Goal: Entertainment & Leisure: Consume media (video, audio)

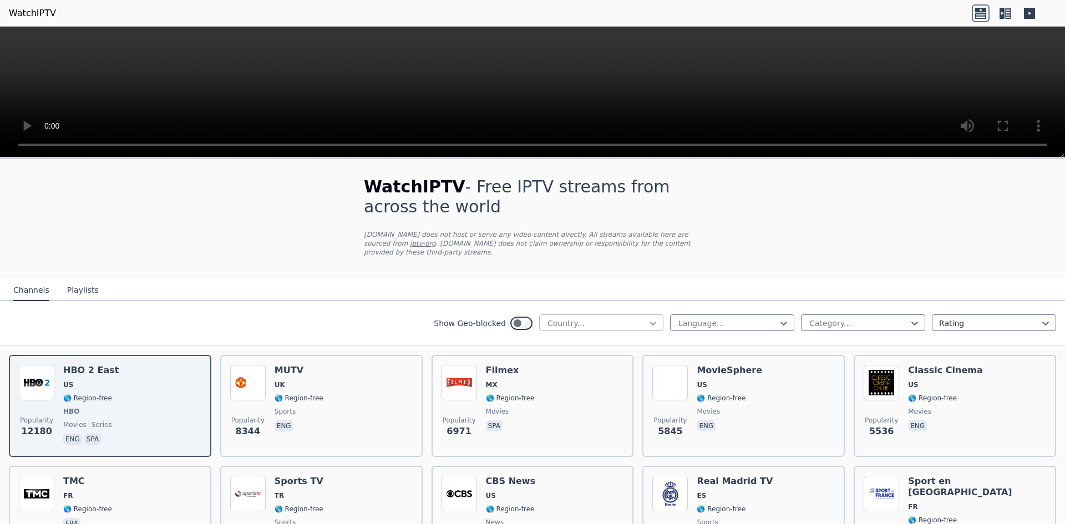
click at [647, 318] on icon at bounding box center [652, 323] width 11 height 11
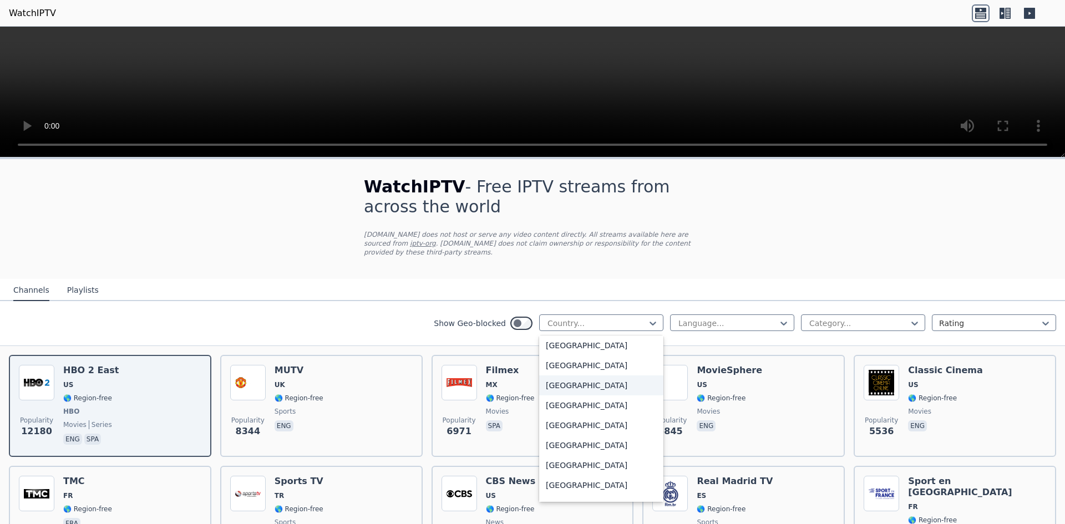
scroll to position [333, 0]
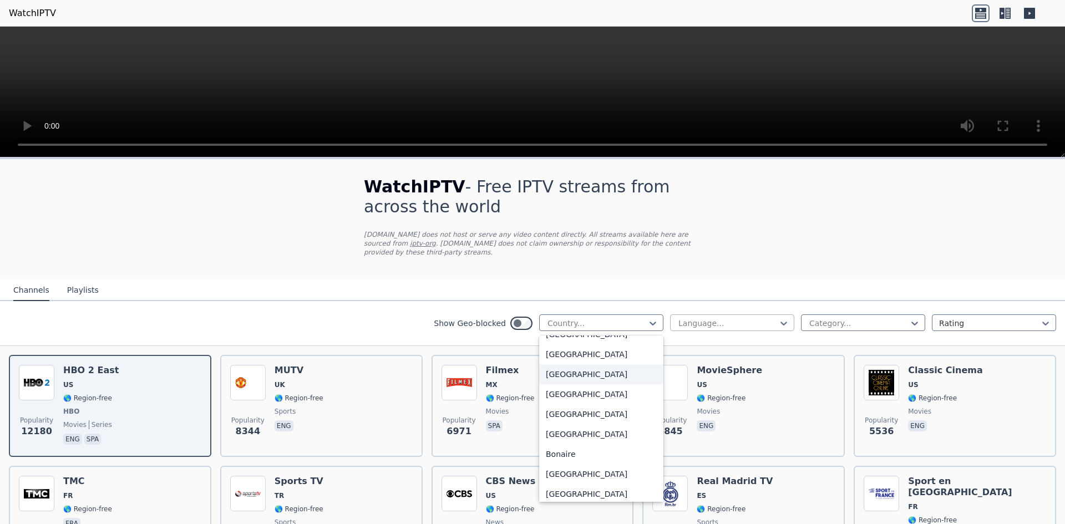
click at [734, 318] on div at bounding box center [727, 323] width 101 height 11
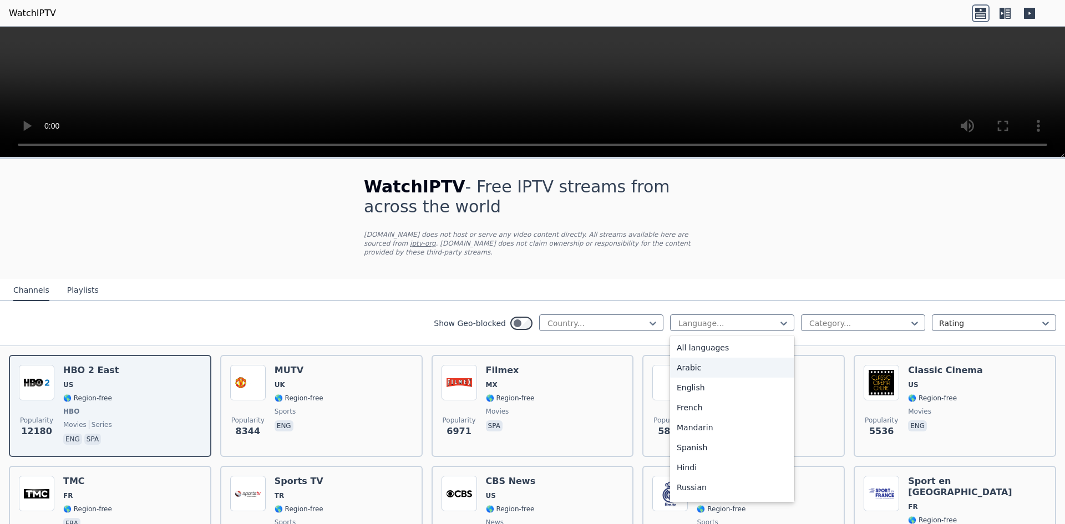
click at [708, 358] on div "Arabic" at bounding box center [732, 368] width 124 height 20
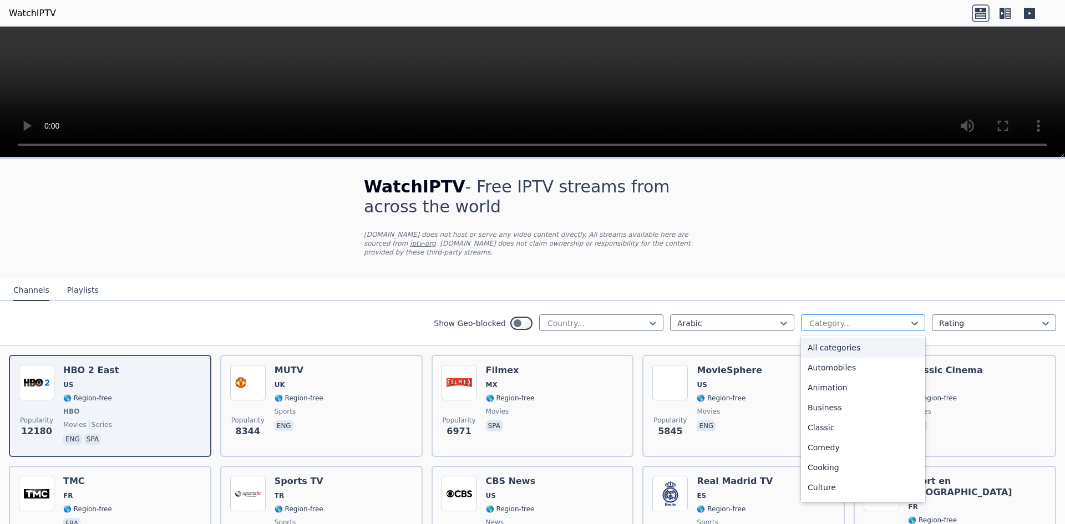
click at [868, 318] on div at bounding box center [858, 323] width 101 height 11
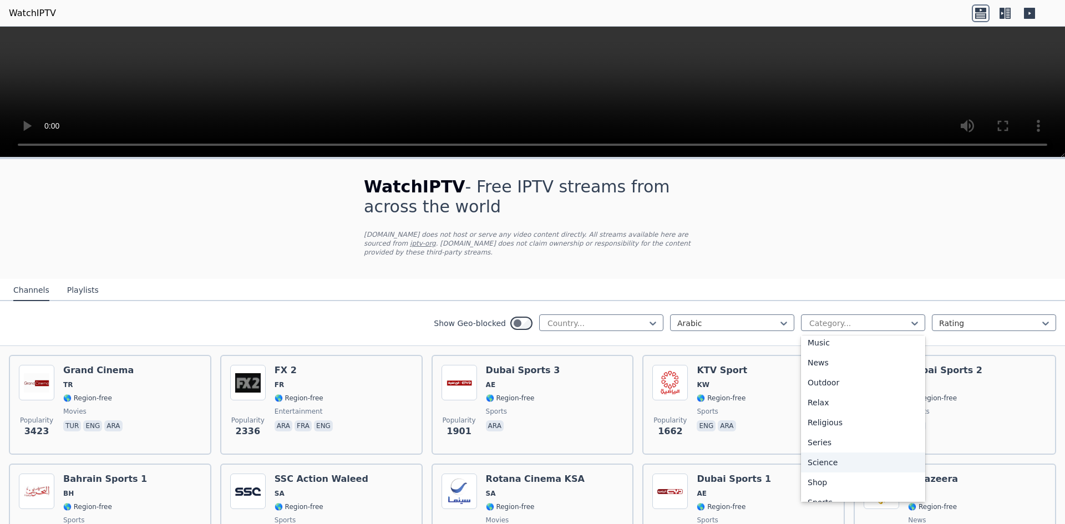
scroll to position [377, 0]
click at [843, 442] on div "Sports" at bounding box center [863, 450] width 124 height 20
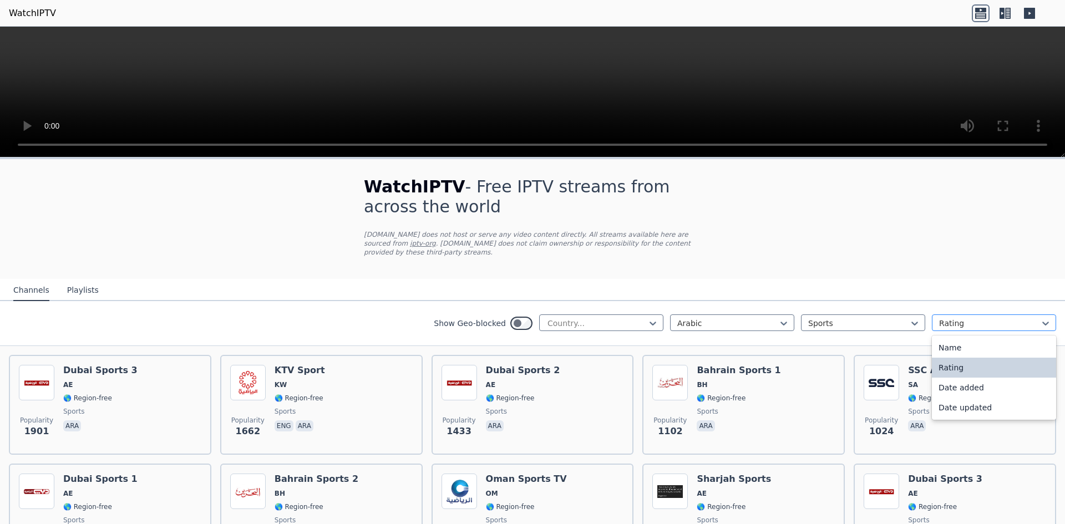
click at [955, 321] on div "Rating" at bounding box center [994, 322] width 124 height 17
click at [752, 302] on div "Show Geo-blocked Country... Arabic Sports Rating" at bounding box center [532, 323] width 1065 height 45
click at [745, 318] on div at bounding box center [727, 323] width 101 height 11
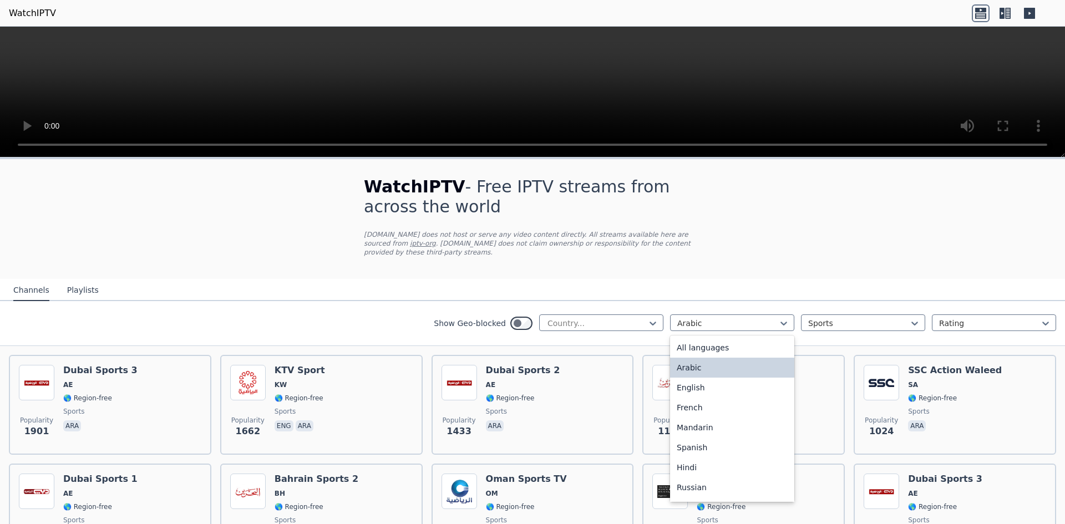
click at [704, 358] on div "Arabic" at bounding box center [732, 368] width 124 height 20
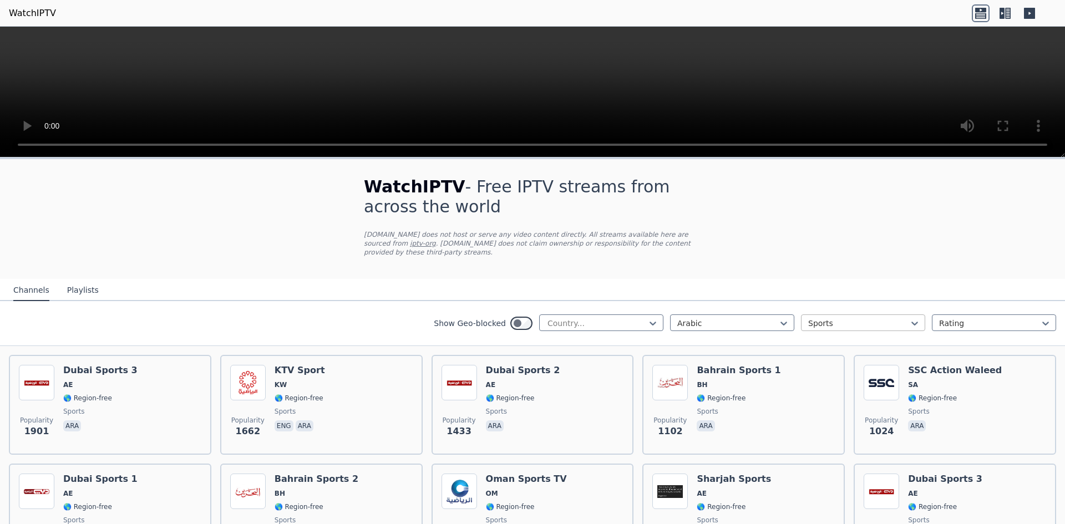
click at [810, 319] on div at bounding box center [858, 323] width 101 height 11
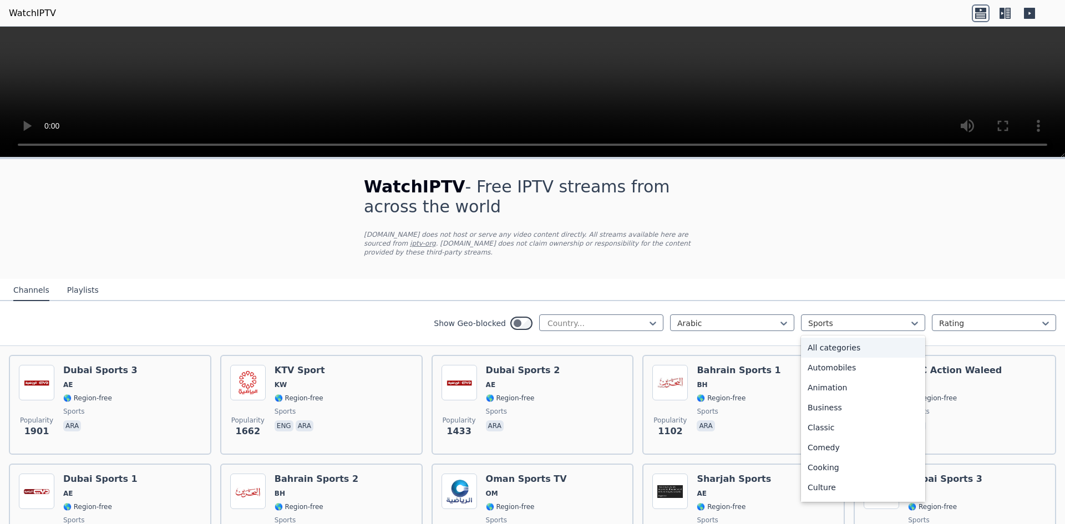
click at [817, 342] on div "All categories" at bounding box center [863, 348] width 124 height 20
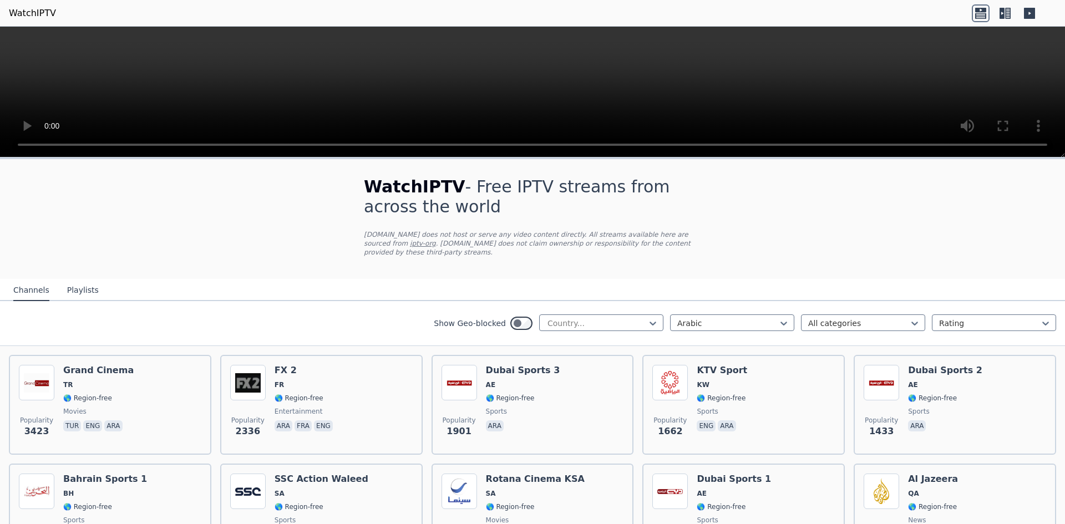
click at [373, 255] on div "WatchIPTV - Free IPTV streams from across the world [DOMAIN_NAME] does not host…" at bounding box center [532, 219] width 373 height 120
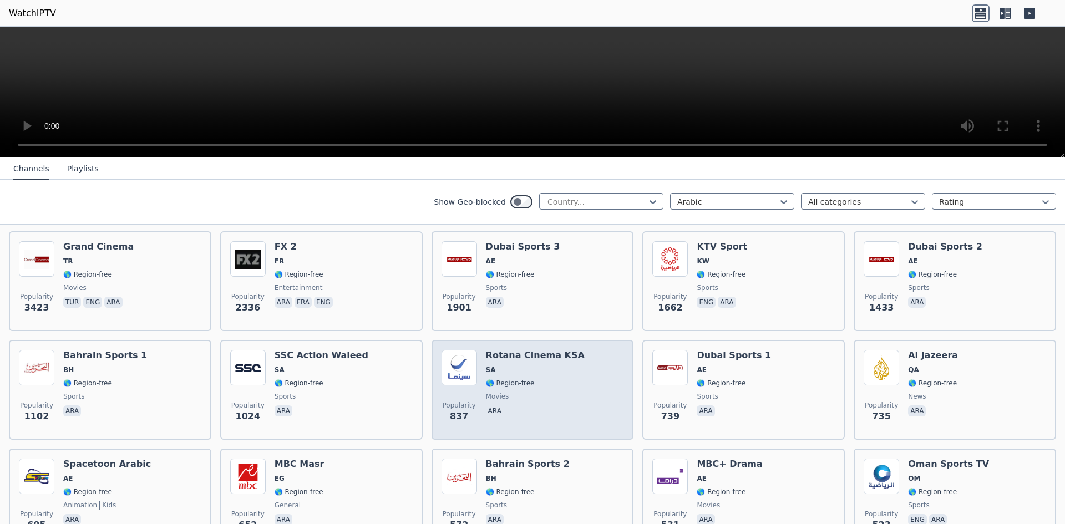
scroll to position [166, 0]
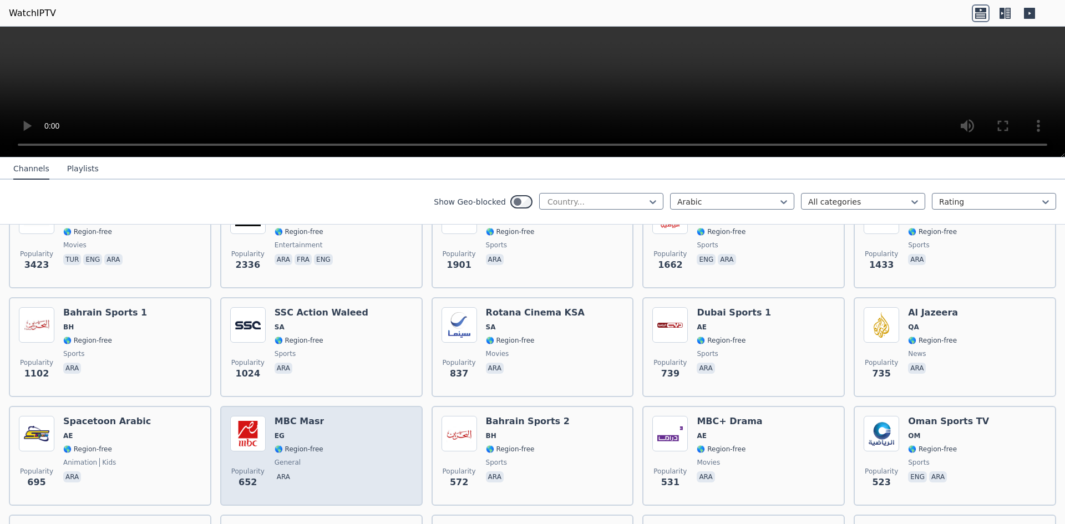
click at [235, 460] on span "Popularity 652" at bounding box center [247, 477] width 35 height 35
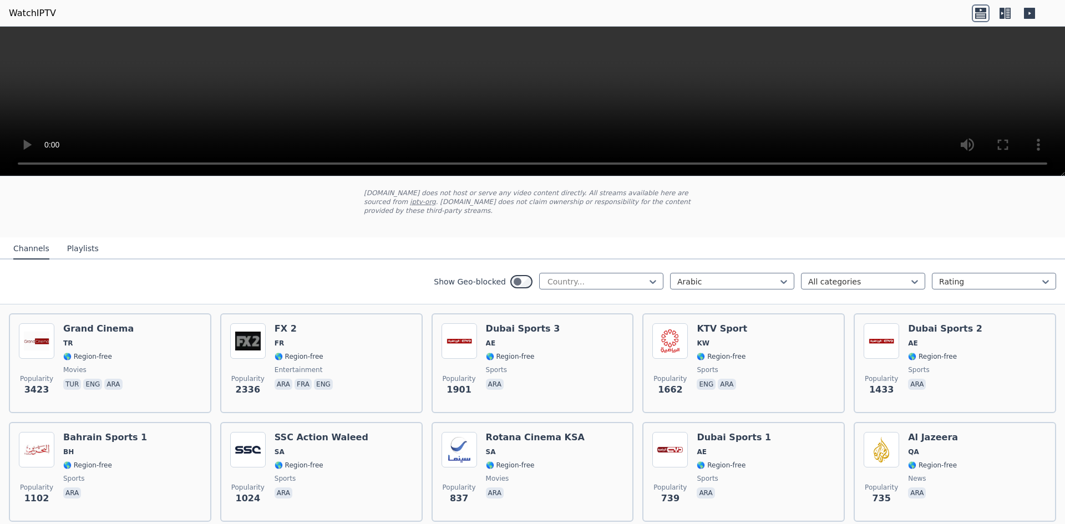
scroll to position [0, 0]
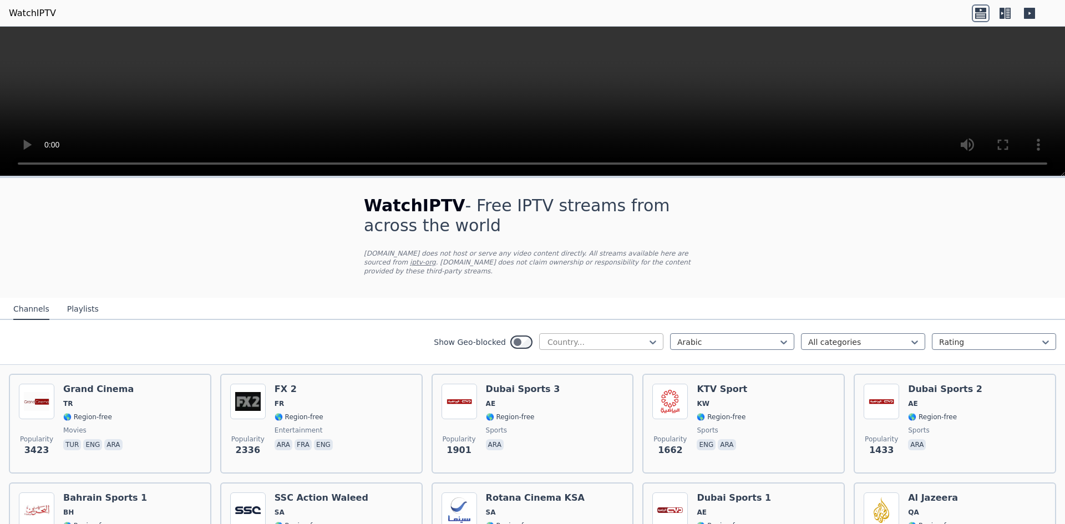
click at [593, 337] on div at bounding box center [596, 342] width 101 height 11
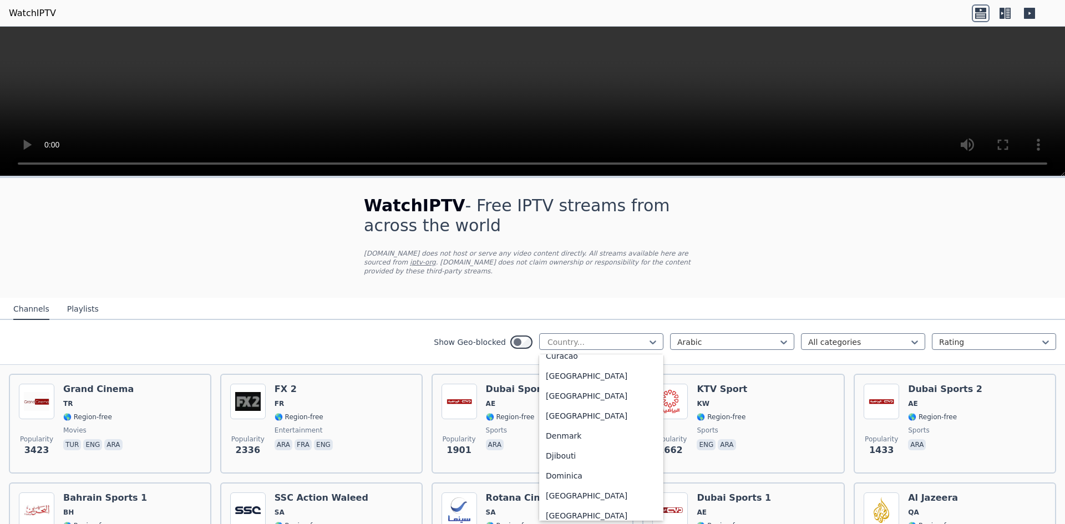
scroll to position [1109, 0]
click at [570, 378] on div "[GEOGRAPHIC_DATA]" at bounding box center [601, 376] width 124 height 20
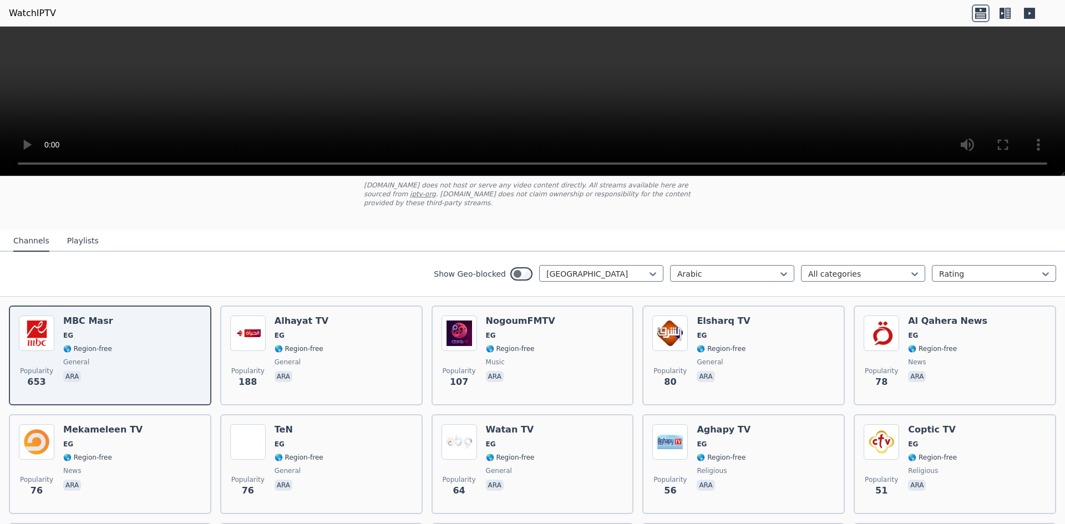
scroll to position [111, 0]
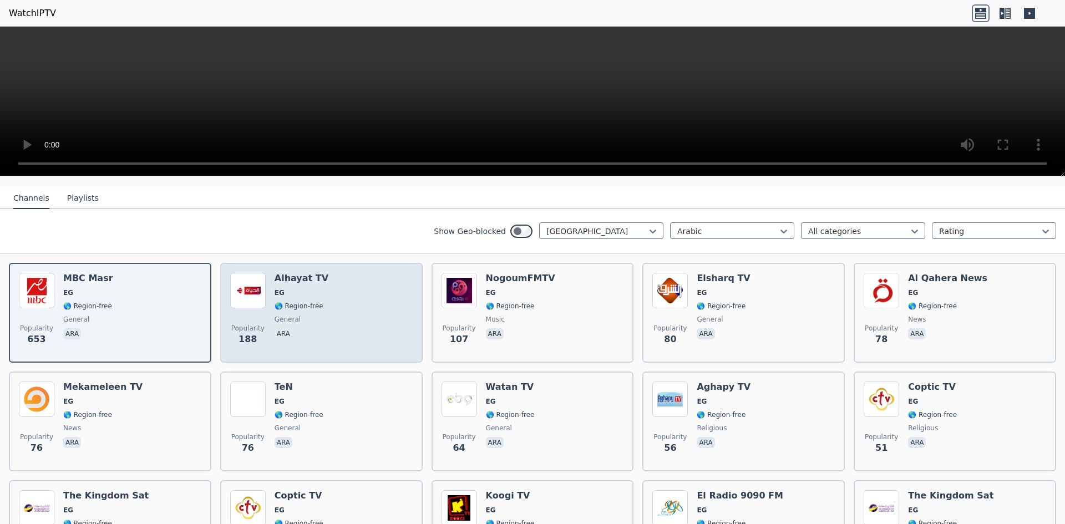
click at [315, 315] on span "general" at bounding box center [302, 319] width 54 height 9
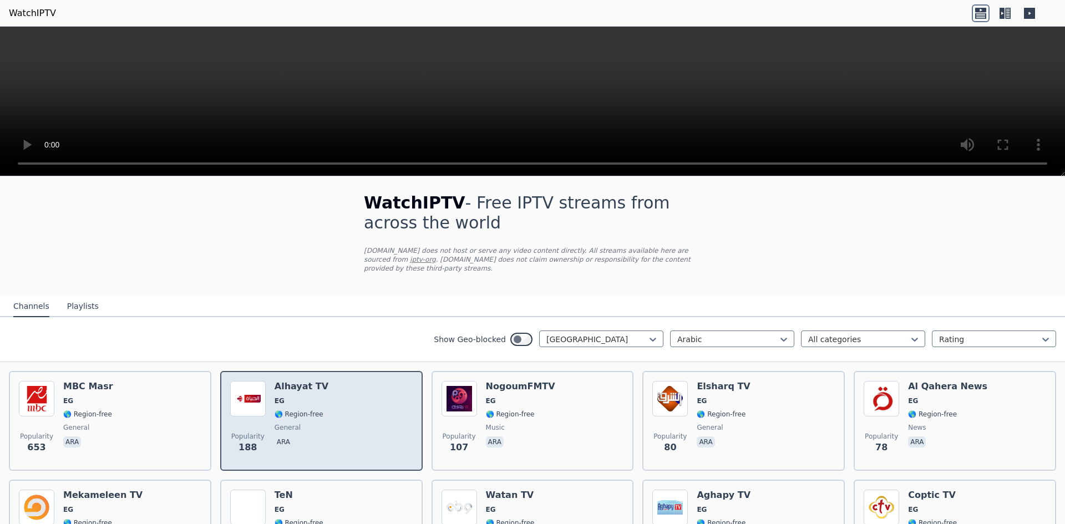
scroll to position [0, 0]
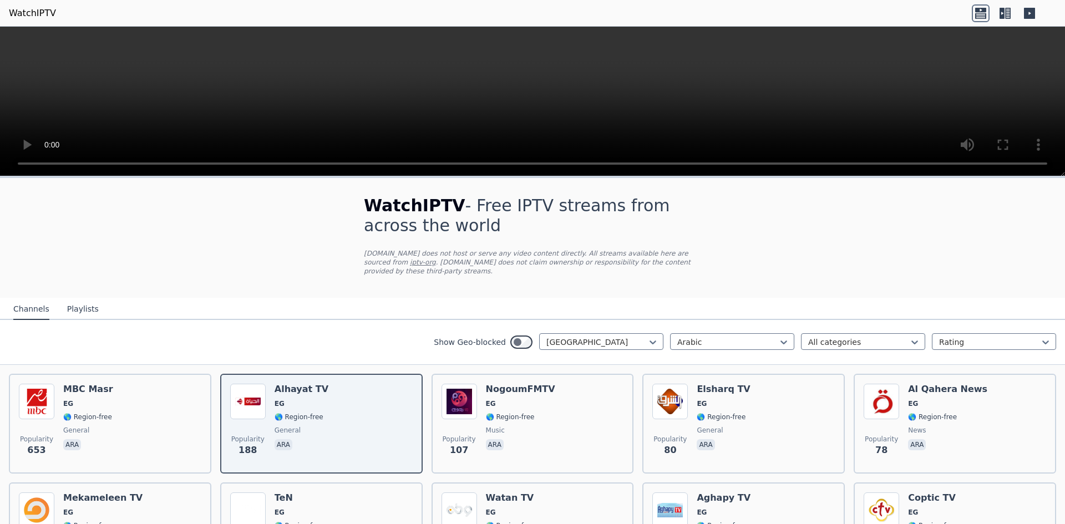
drag, startPoint x: 531, startPoint y: 83, endPoint x: 473, endPoint y: 75, distance: 59.3
click at [531, 83] on video at bounding box center [532, 102] width 1065 height 150
